Goal: Transaction & Acquisition: Purchase product/service

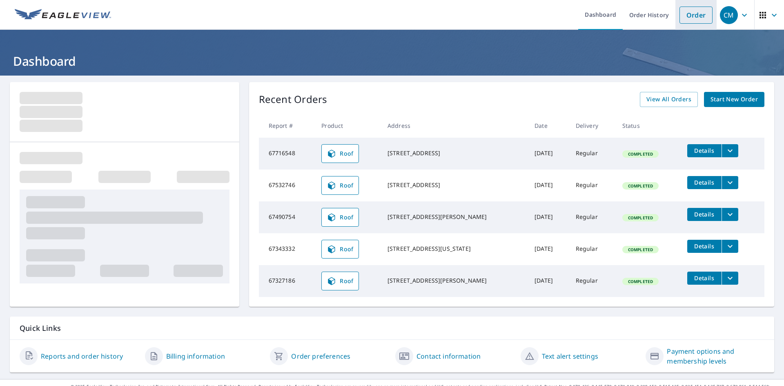
click at [691, 15] on link "Order" at bounding box center [695, 15] width 33 height 17
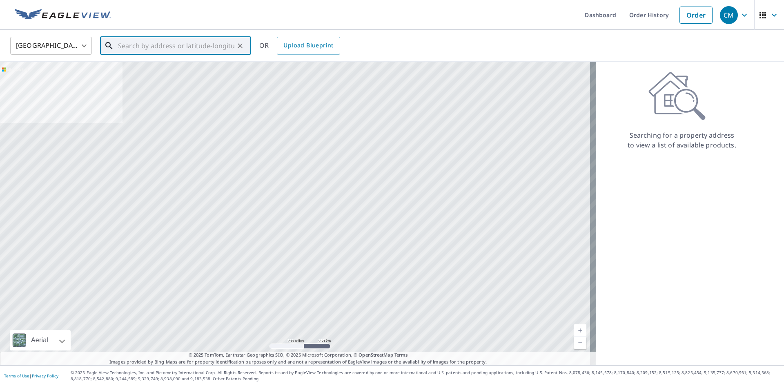
click at [155, 48] on input "text" at bounding box center [176, 45] width 116 height 23
paste input "[STREET_ADDRESS]"
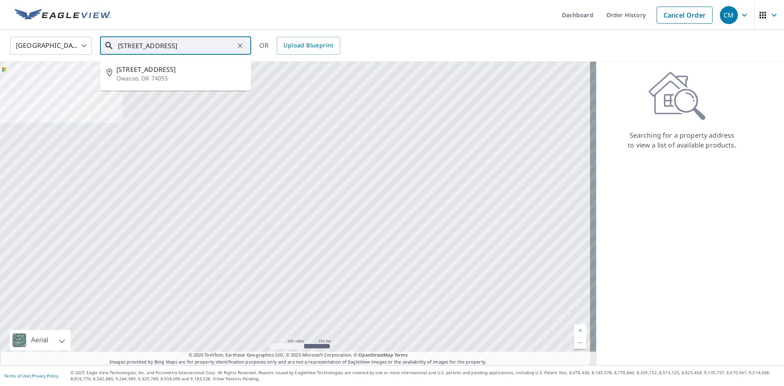
click at [165, 44] on input "[STREET_ADDRESS]" at bounding box center [176, 45] width 116 height 23
click at [175, 73] on span "[STREET_ADDRESS]" at bounding box center [180, 69] width 128 height 10
type input "[STREET_ADDRESS]"
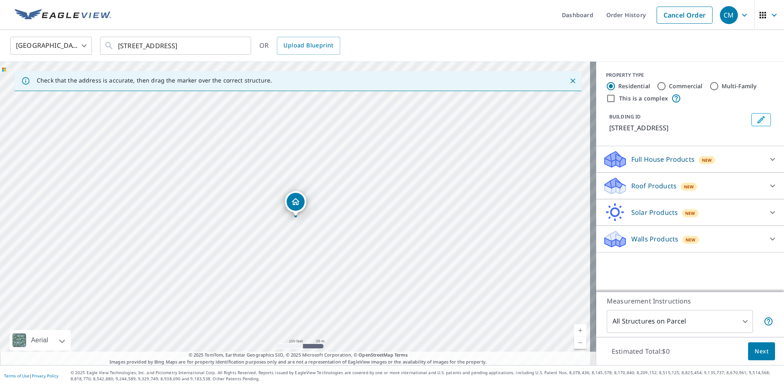
click at [767, 185] on icon at bounding box center [772, 186] width 10 height 10
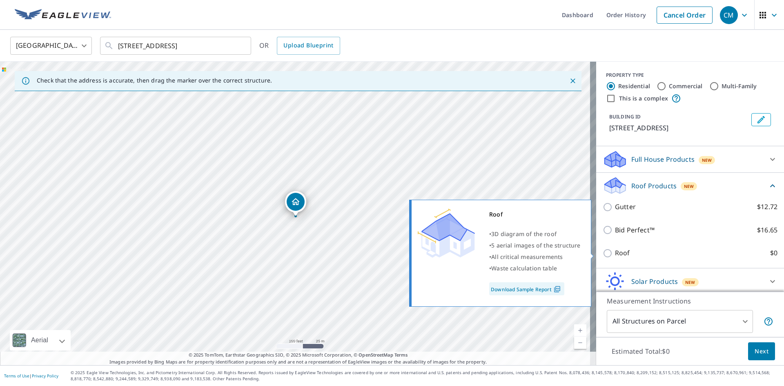
click at [603, 252] on input "Roof $0" at bounding box center [609, 253] width 12 height 10
checkbox input "true"
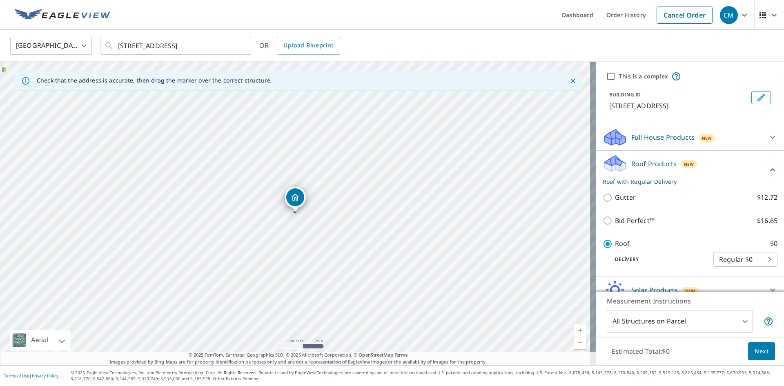
scroll to position [38, 0]
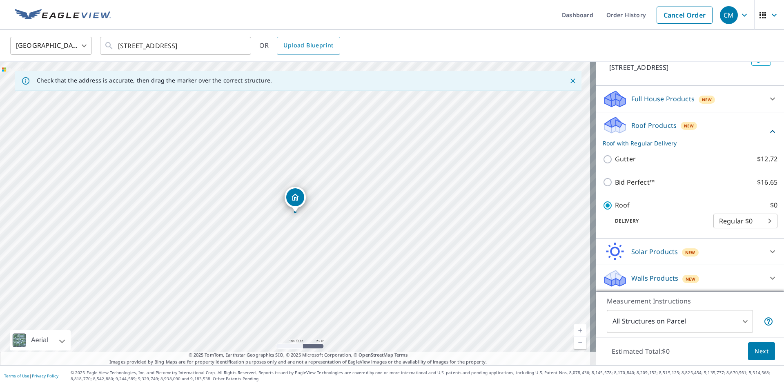
click at [754, 352] on span "Next" at bounding box center [761, 351] width 14 height 10
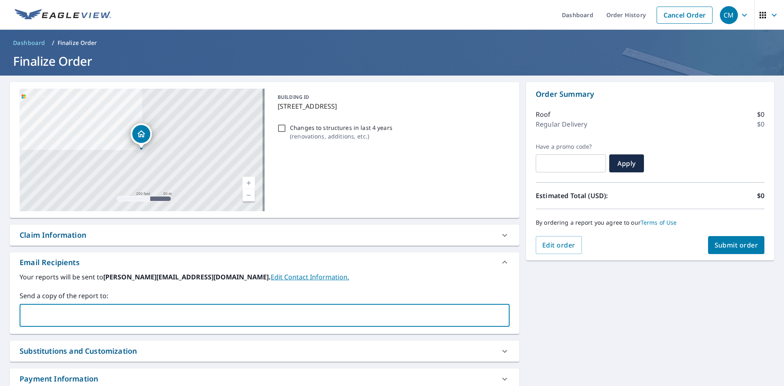
click at [109, 316] on input "text" at bounding box center [258, 315] width 470 height 16
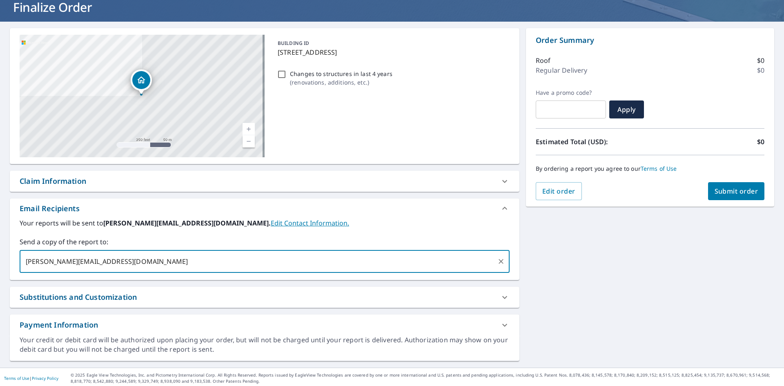
scroll to position [56, 0]
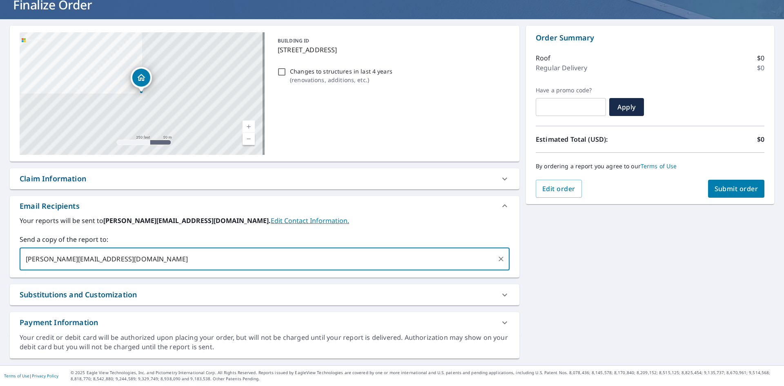
type input "[PERSON_NAME][EMAIL_ADDRESS][DOMAIN_NAME]"
click at [500, 176] on icon at bounding box center [505, 179] width 10 height 10
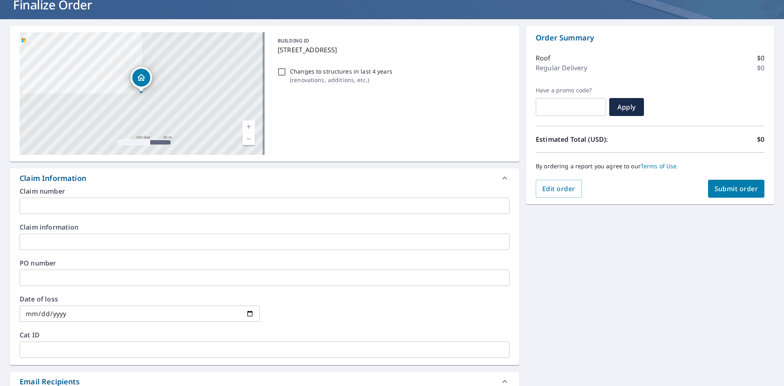
click at [36, 276] on input "text" at bounding box center [265, 277] width 490 height 16
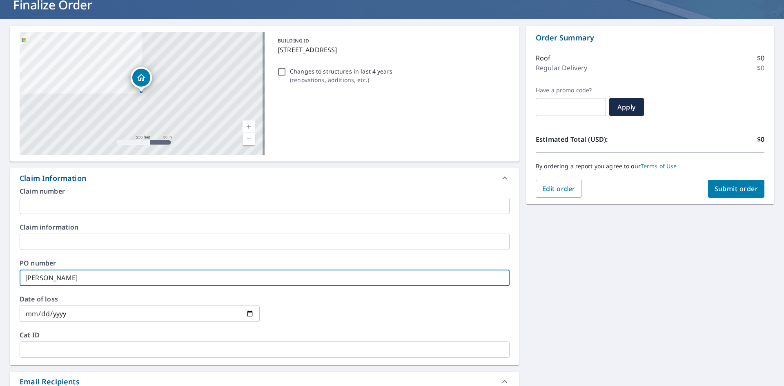
type input "[PERSON_NAME]"
click at [52, 204] on input "text" at bounding box center [265, 206] width 490 height 16
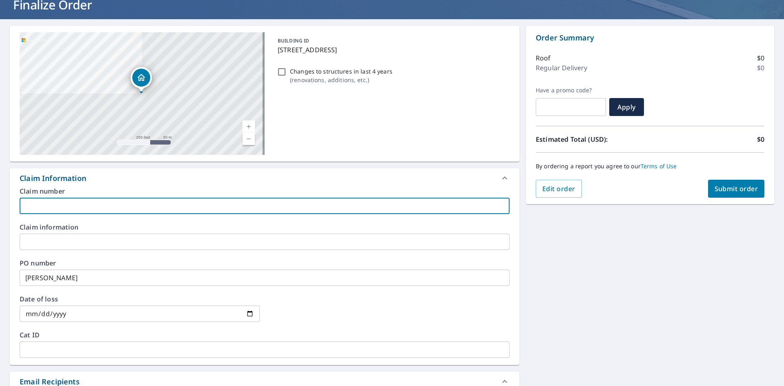
paste input "01008716389"
type input "01008716389"
click at [115, 242] on input "text" at bounding box center [265, 242] width 490 height 16
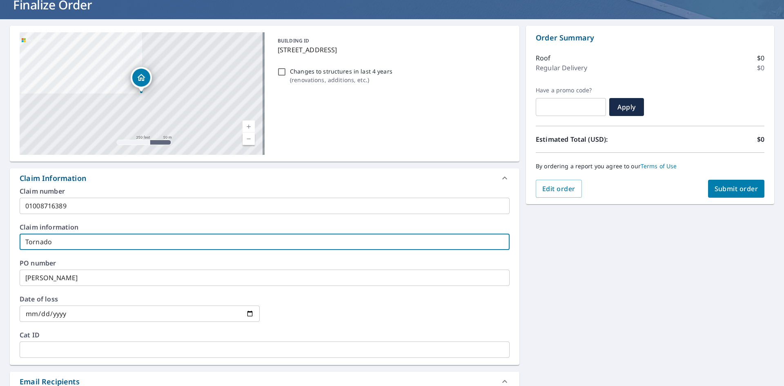
type input "Tornado"
click at [33, 312] on input "date" at bounding box center [140, 313] width 240 height 16
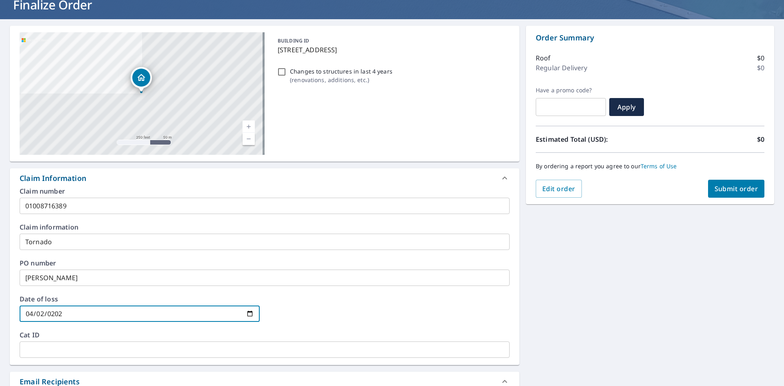
type input "[DATE]"
click at [334, 302] on div at bounding box center [389, 314] width 240 height 36
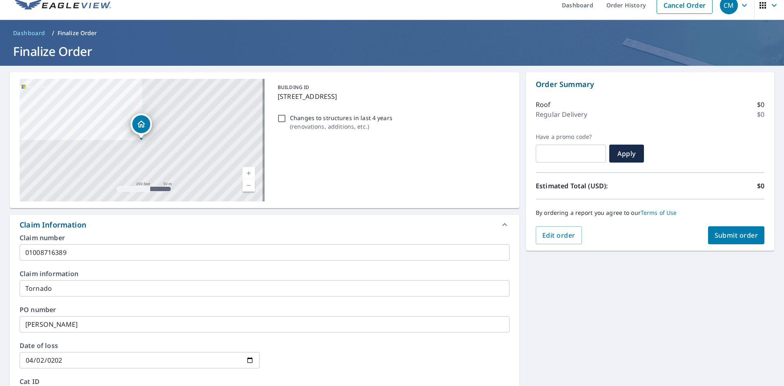
scroll to position [0, 0]
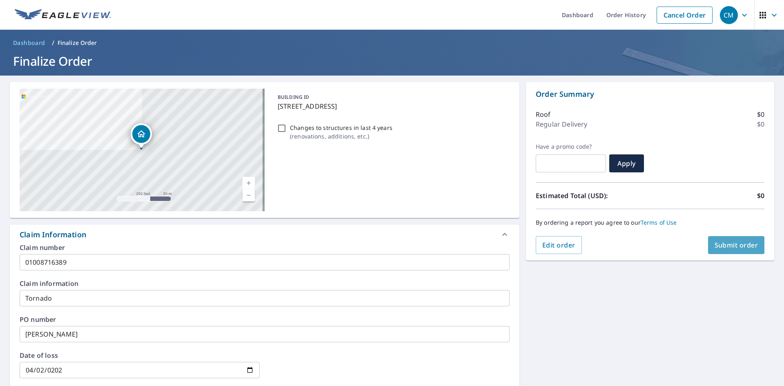
click at [727, 245] on span "Submit order" at bounding box center [736, 244] width 44 height 9
